Goal: Check status: Check status

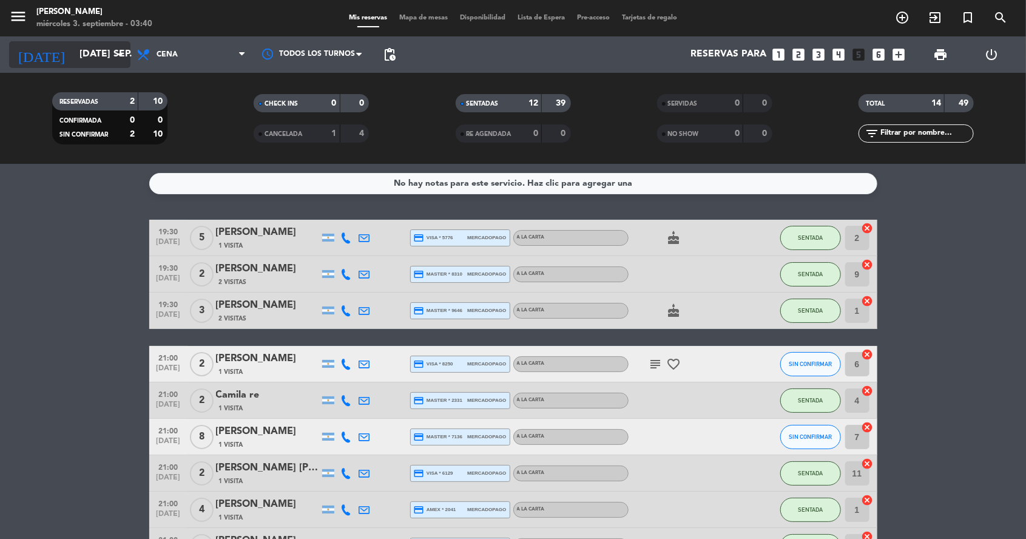
click at [95, 58] on input "[DATE] sep." at bounding box center [137, 54] width 128 height 23
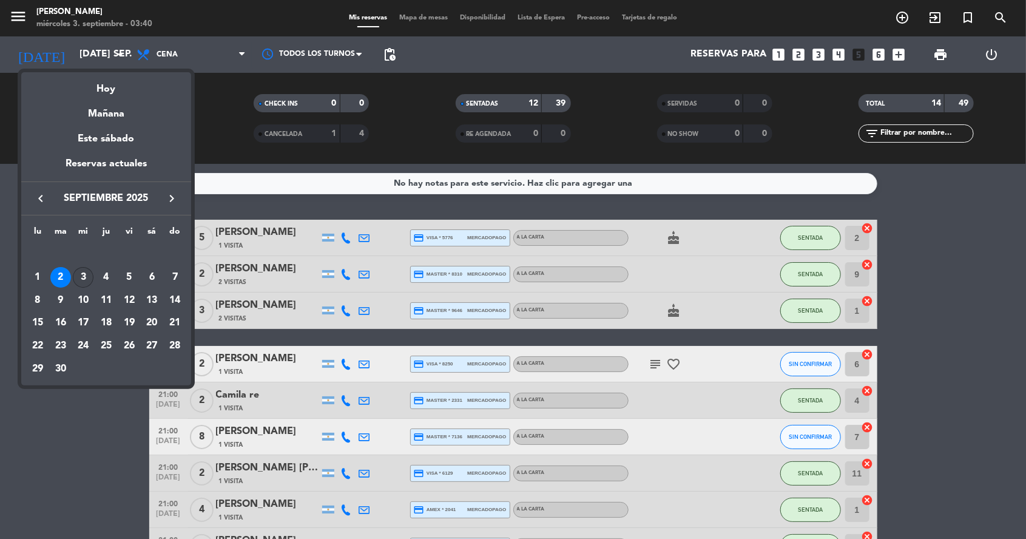
click at [84, 278] on div "3" at bounding box center [83, 277] width 21 height 21
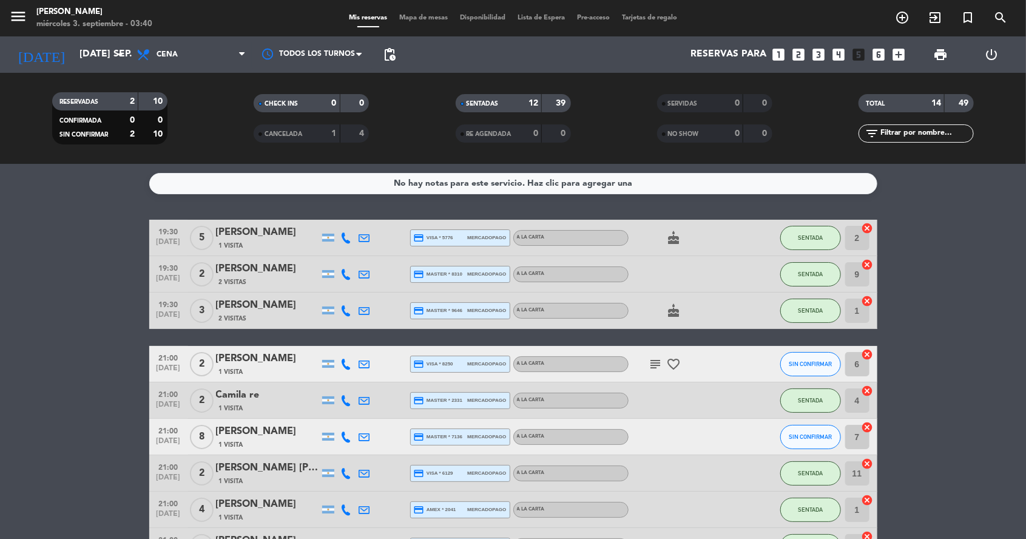
type input "mié. [DATE]"
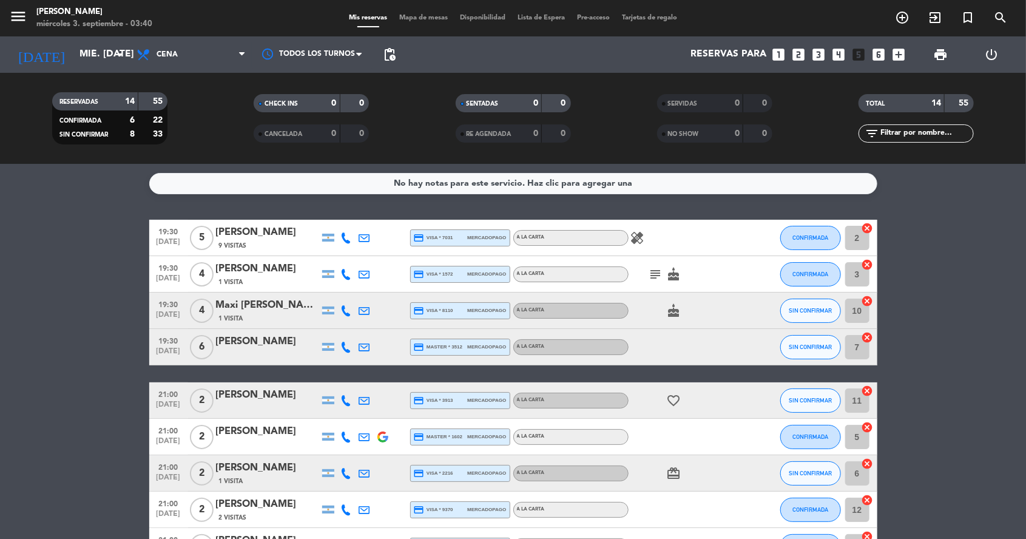
click at [13, 16] on icon "menu" at bounding box center [18, 16] width 18 height 18
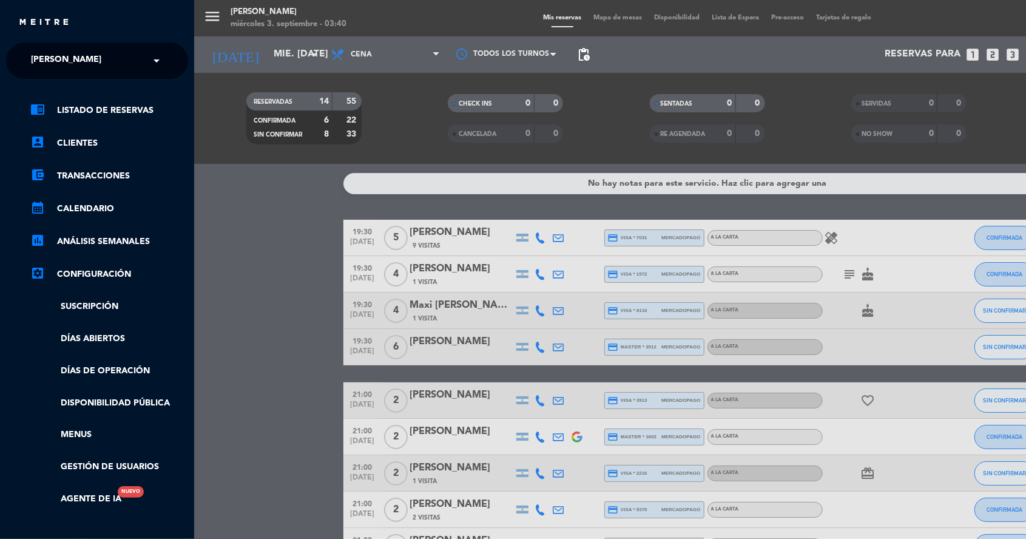
click at [40, 58] on span "[PERSON_NAME]" at bounding box center [66, 60] width 70 height 25
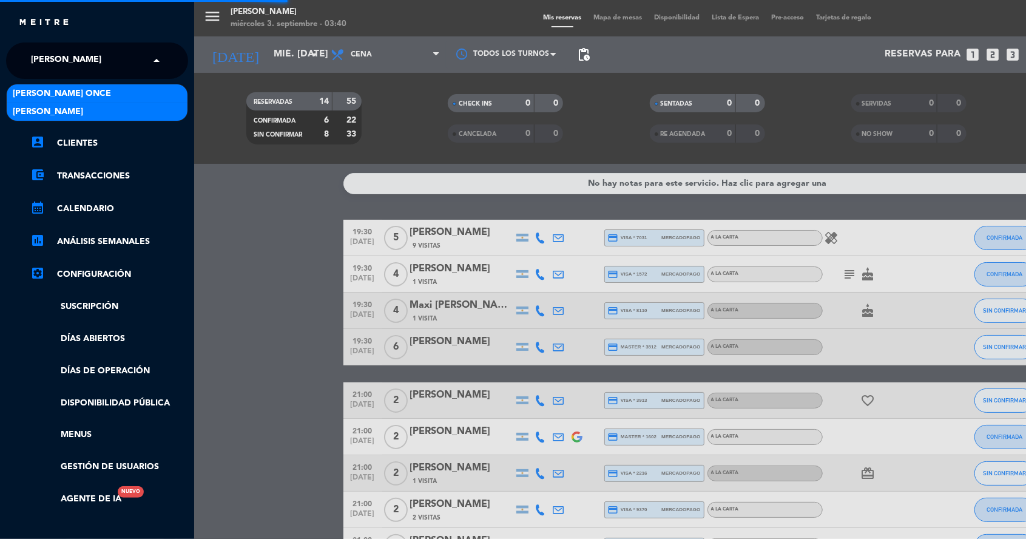
click at [35, 97] on span "[PERSON_NAME] Once" at bounding box center [62, 94] width 98 height 14
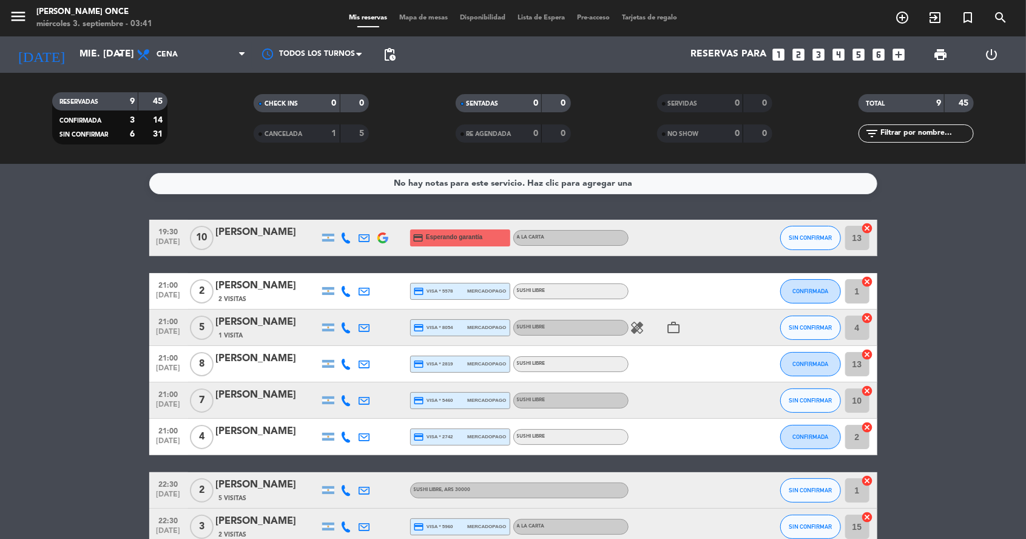
click at [19, 19] on icon "menu" at bounding box center [18, 16] width 18 height 18
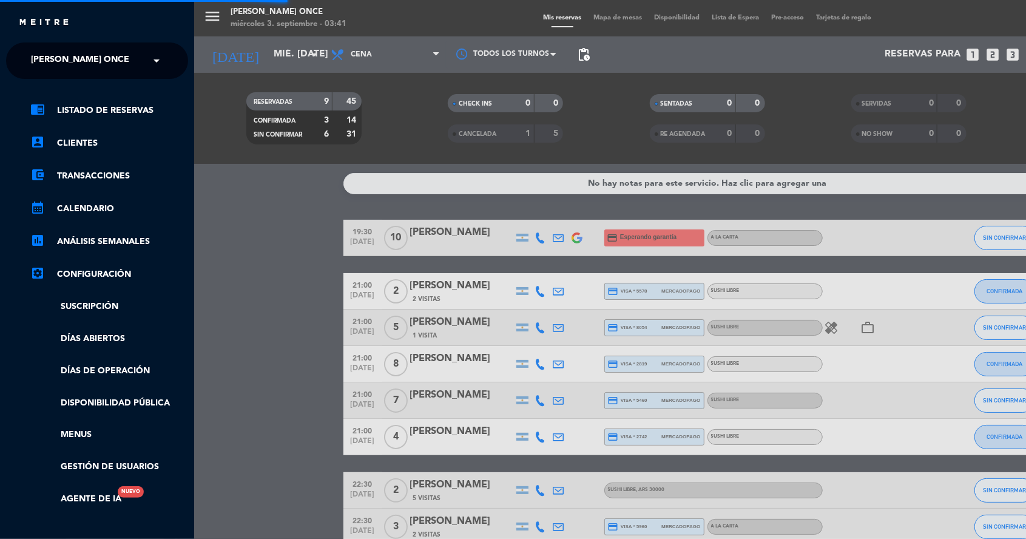
click at [37, 57] on span "[PERSON_NAME] Once" at bounding box center [80, 60] width 98 height 25
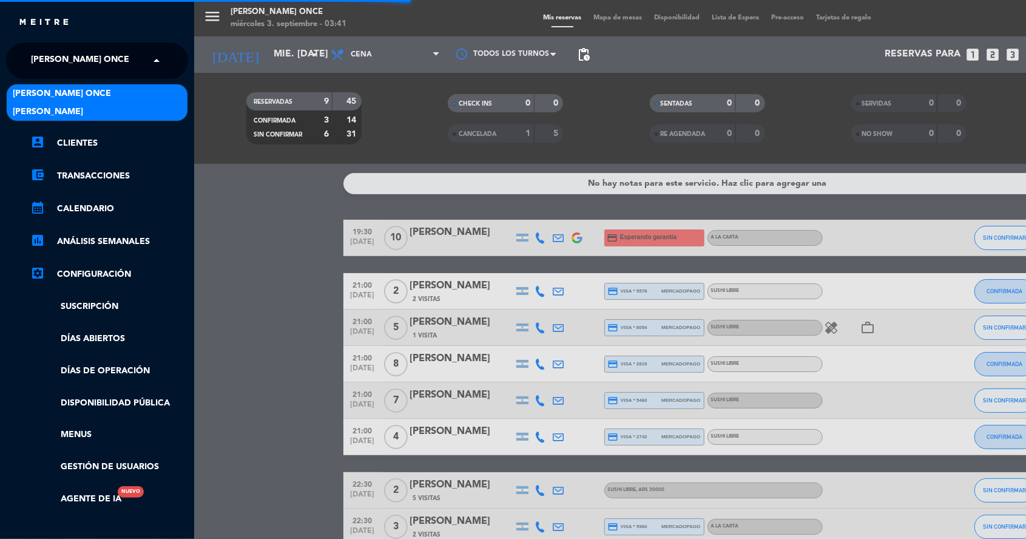
click at [27, 108] on span "[PERSON_NAME]" at bounding box center [48, 112] width 70 height 14
